Goal: Task Accomplishment & Management: Manage account settings

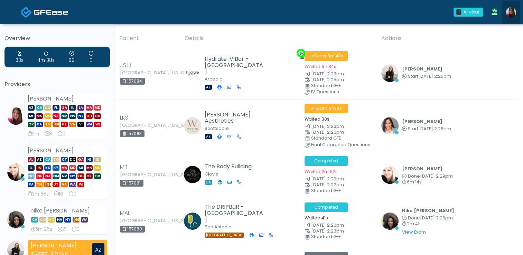
click at [509, 11] on img at bounding box center [511, 12] width 10 height 10
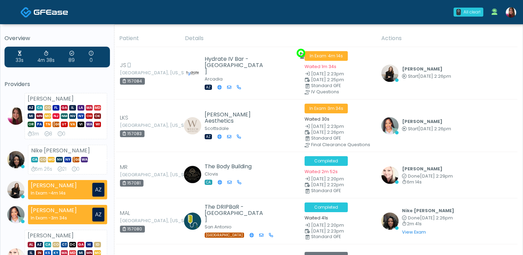
click at [511, 9] on img at bounding box center [511, 12] width 10 height 10
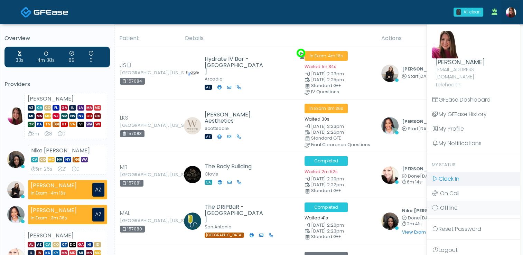
click at [457, 172] on link "Clock In" at bounding box center [473, 179] width 93 height 15
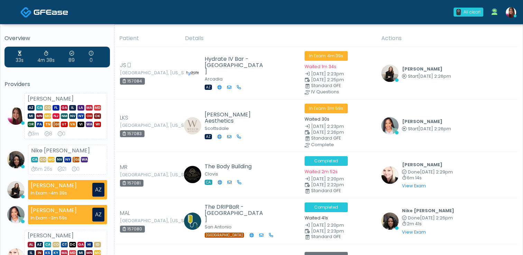
click at [174, 9] on div "0 All clear! All clear! Megan McComy AZ CA CO FL GA IL LA MA MD MI MN MO NJ NM …" at bounding box center [303, 12] width 435 height 23
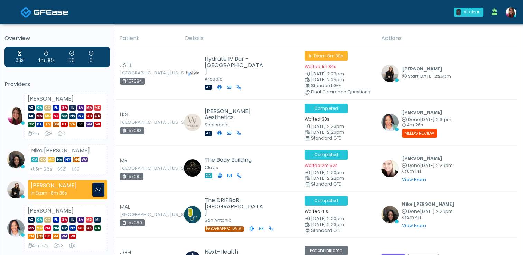
click at [512, 14] on img at bounding box center [511, 12] width 10 height 10
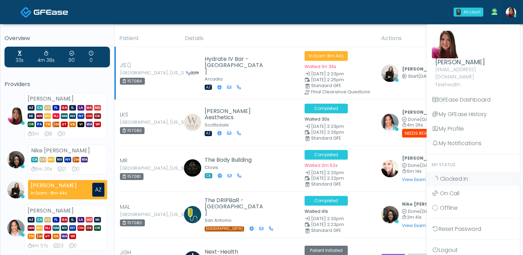
click at [376, 72] on td "In Exam · 8m 44s Waited 1m 34s Aug 11, 2:23pm Aug 11, 2:25pm Standard GFE Final…" at bounding box center [339, 73] width 76 height 53
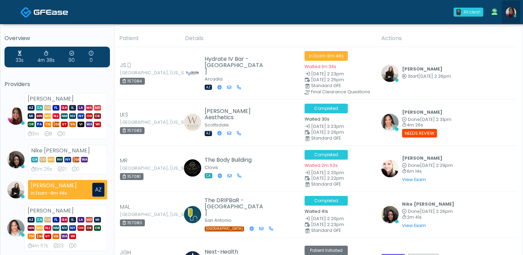
click at [508, 10] on img at bounding box center [511, 12] width 10 height 10
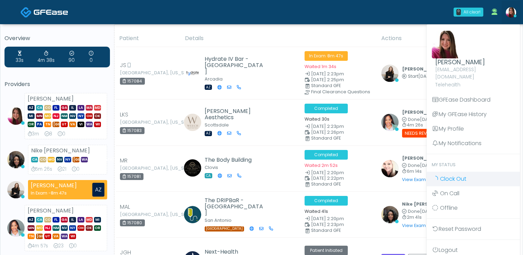
click at [447, 175] on span "Clock Out" at bounding box center [453, 179] width 26 height 8
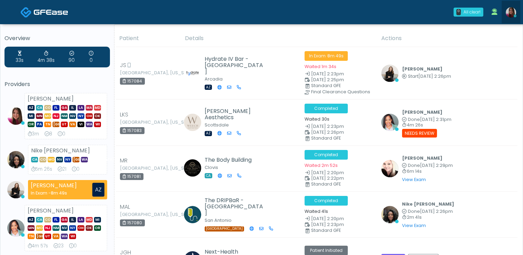
click at [512, 11] on img at bounding box center [511, 12] width 10 height 10
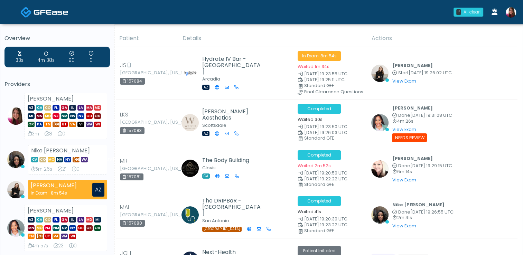
click at [509, 10] on img at bounding box center [511, 12] width 10 height 10
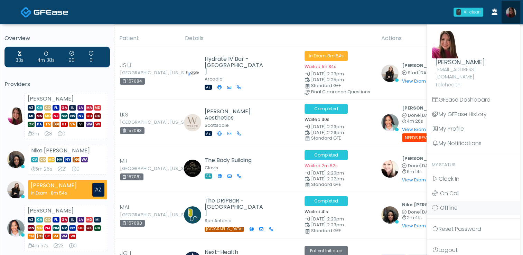
click at [509, 10] on img at bounding box center [511, 12] width 10 height 10
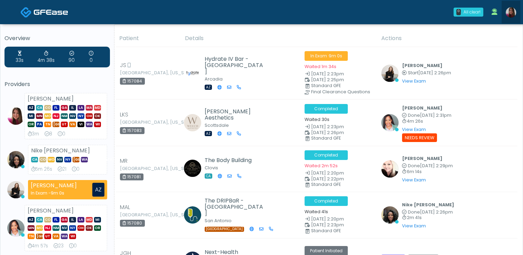
click at [511, 14] on img at bounding box center [511, 12] width 10 height 10
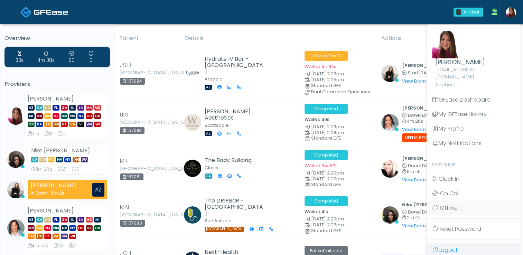
click at [449, 249] on link "Logout" at bounding box center [473, 250] width 93 height 15
